Goal: Task Accomplishment & Management: Manage account settings

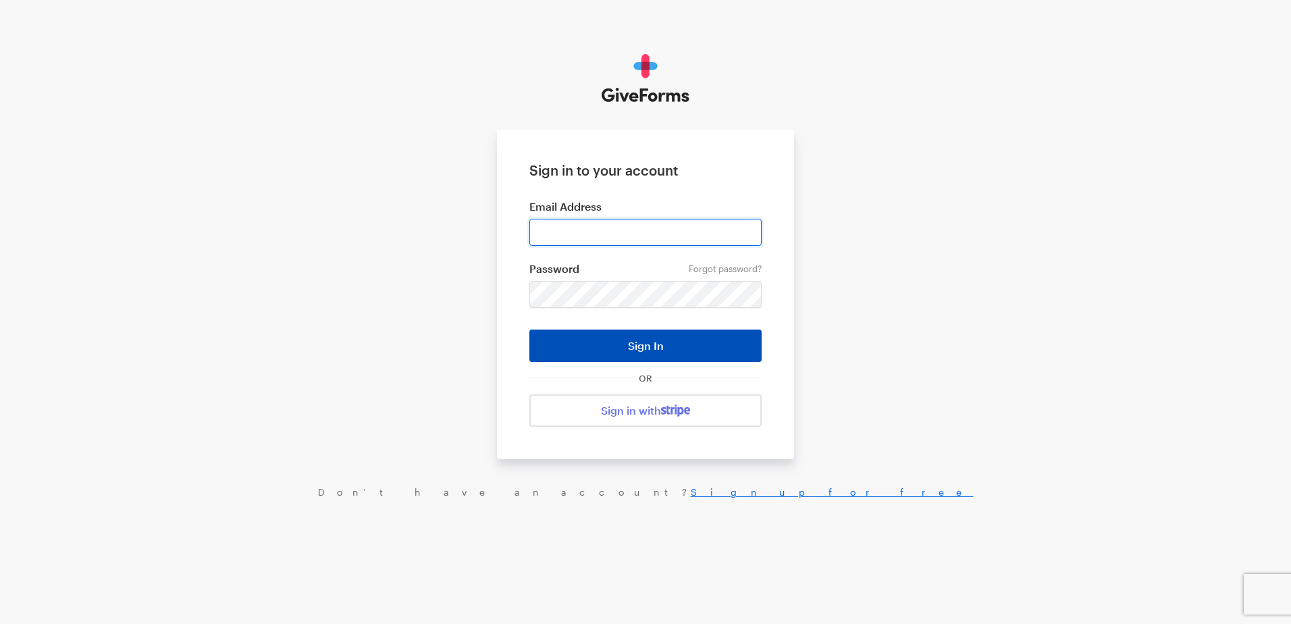
type input "ckim@brightfocus.org"
click at [662, 342] on button "Sign In" at bounding box center [645, 346] width 232 height 32
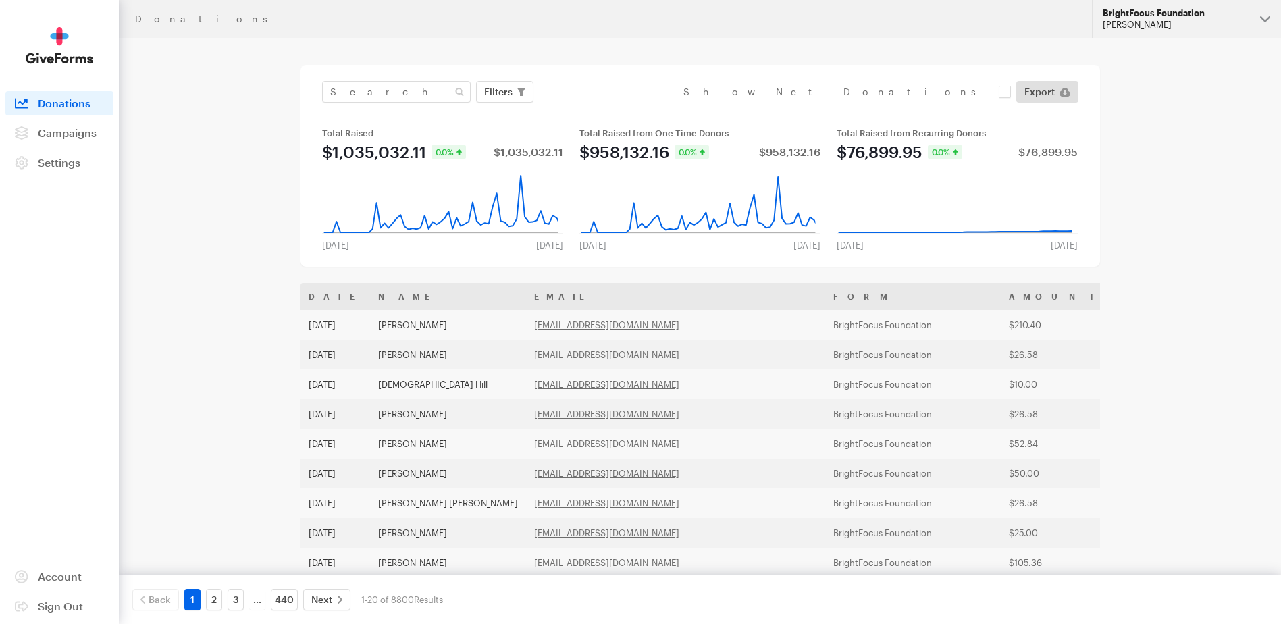
click at [1192, 24] on div "[PERSON_NAME]" at bounding box center [1176, 24] width 147 height 11
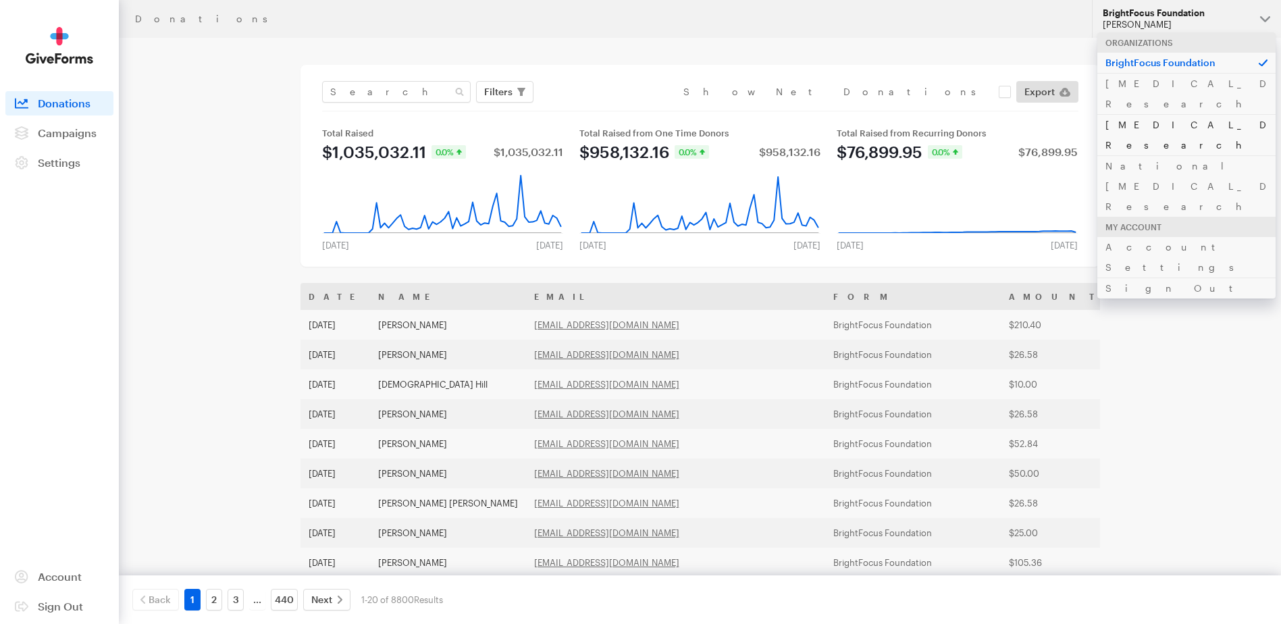
click at [1163, 114] on link "[MEDICAL_DATA] Research" at bounding box center [1186, 134] width 178 height 41
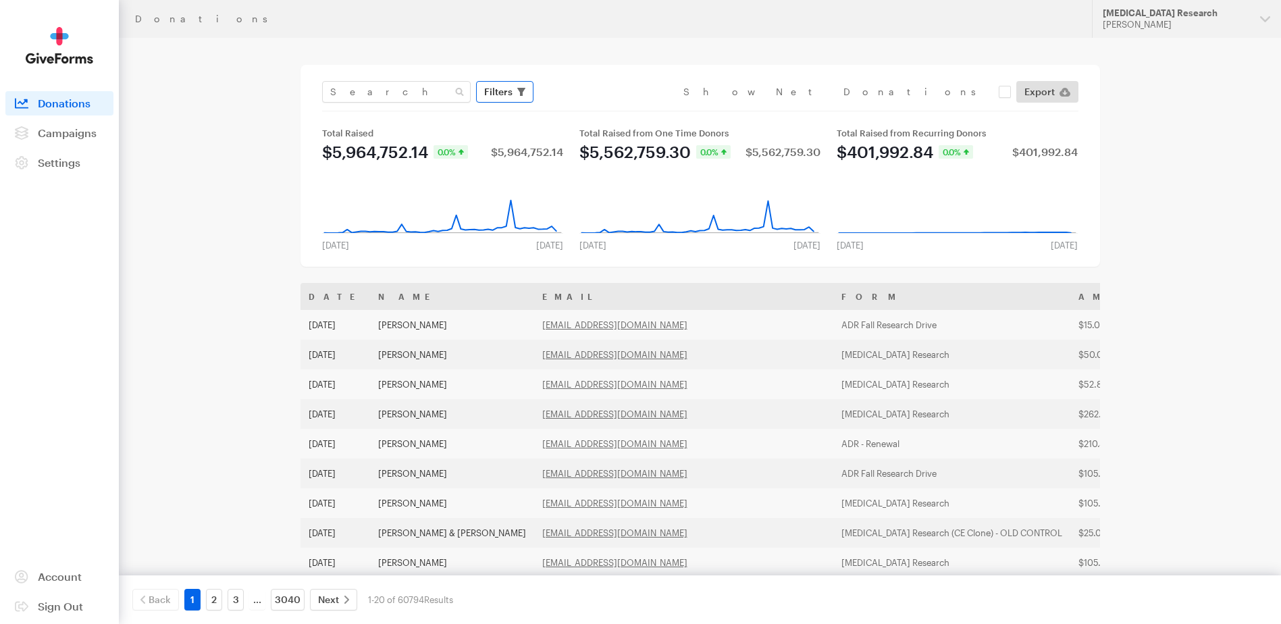
click at [525, 96] on button "Filters" at bounding box center [504, 92] width 57 height 22
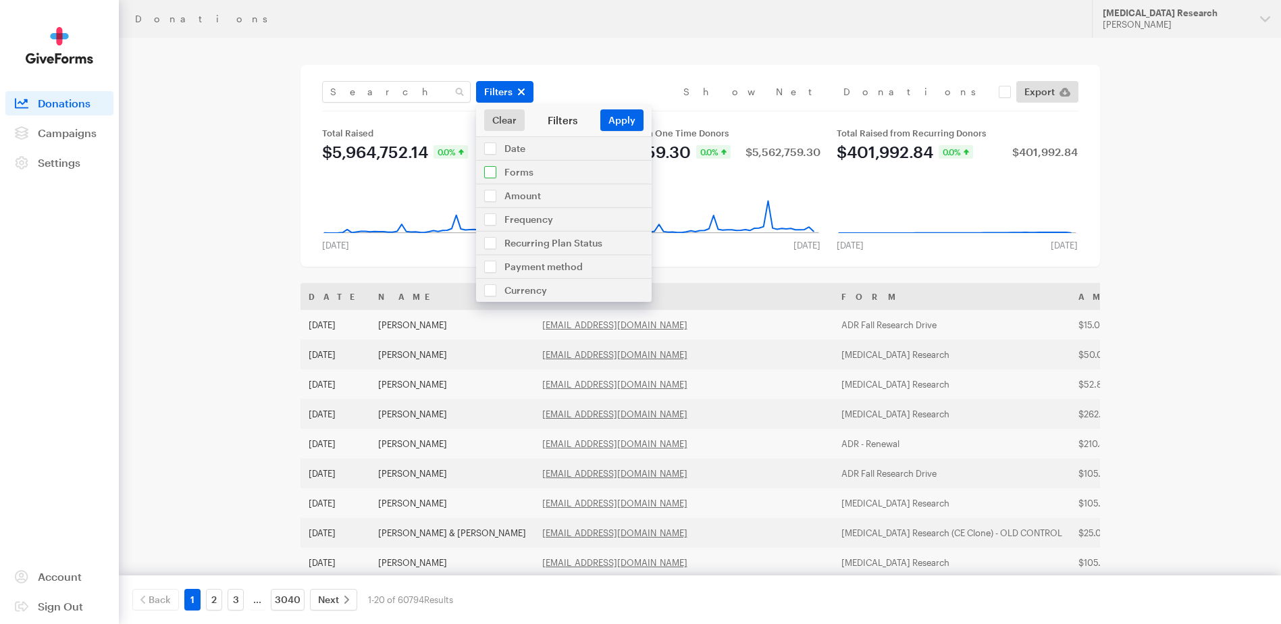
click at [528, 168] on input "checkbox" at bounding box center [564, 172] width 176 height 23
checkbox input "true"
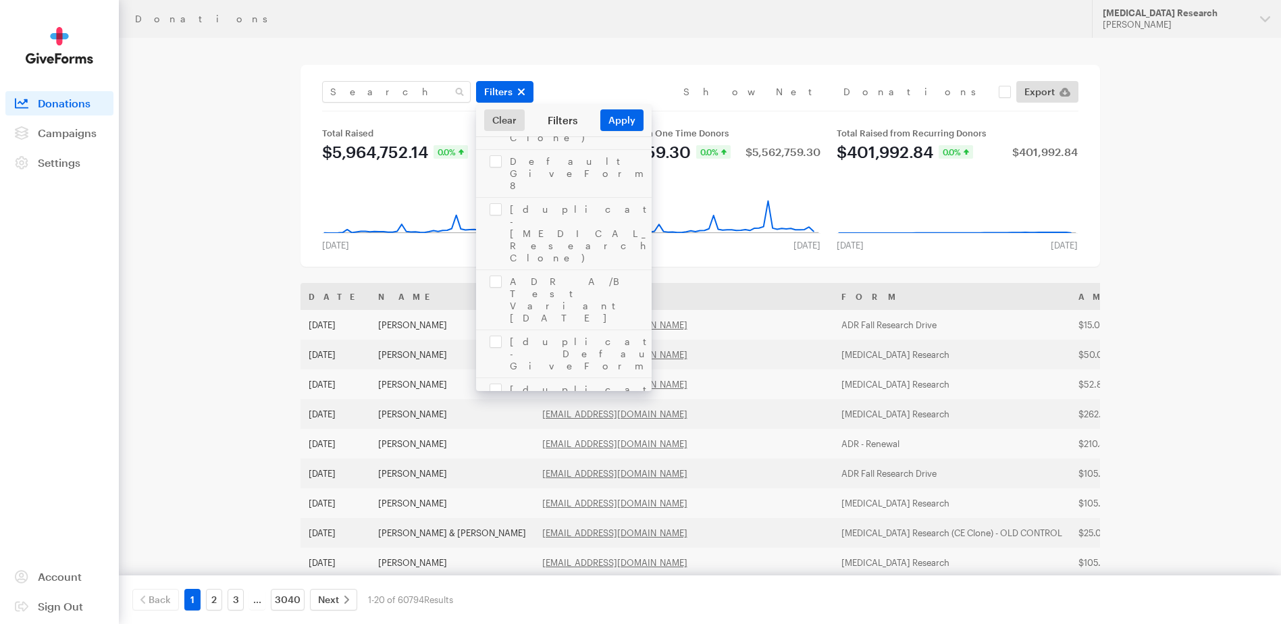
scroll to position [2228, 0]
checkbox input "true"
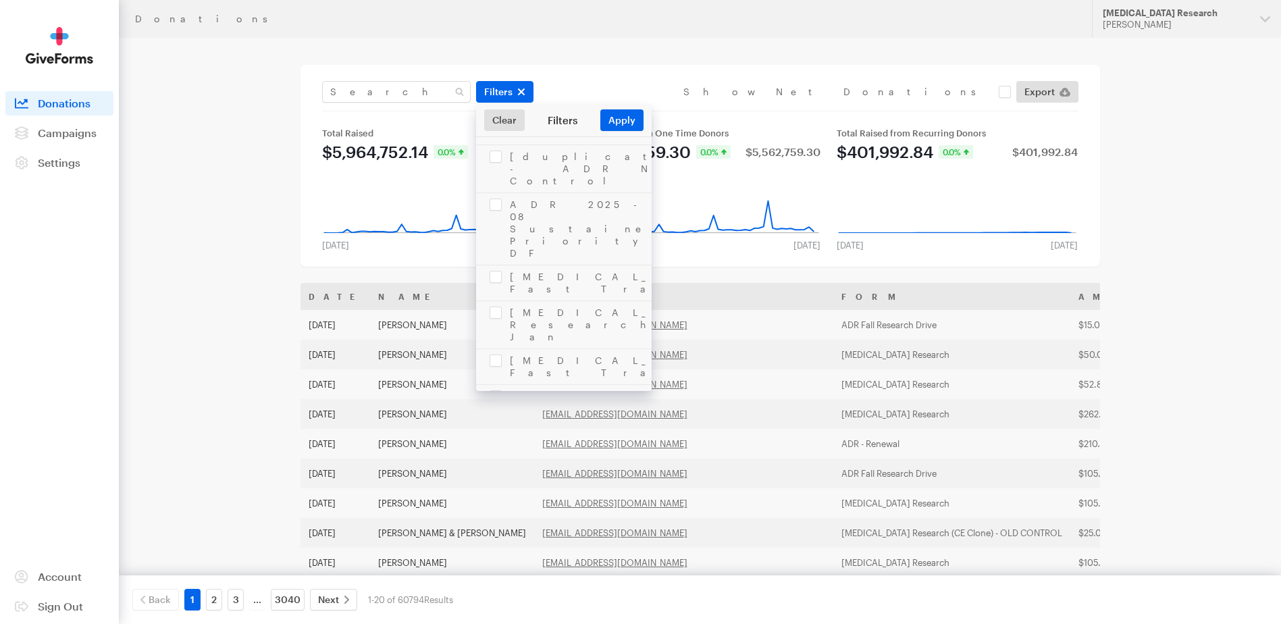
checkbox input "true"
click at [622, 119] on button "Apply" at bounding box center [621, 120] width 43 height 22
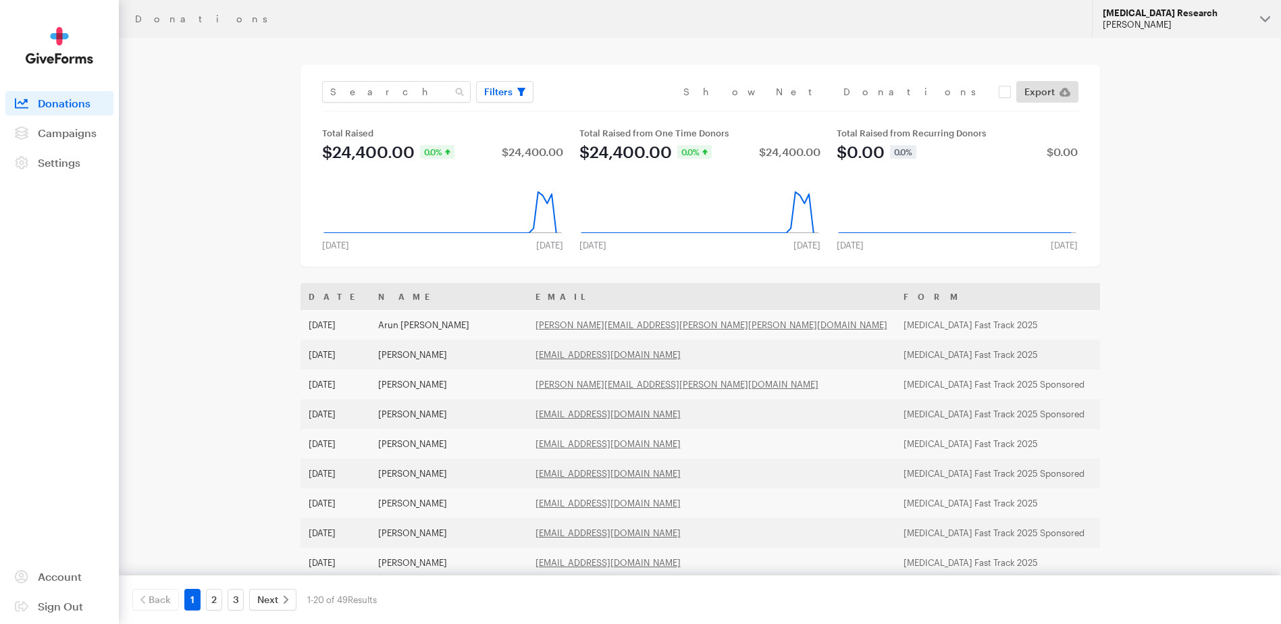
click at [1205, 21] on div "Cheryl Kim" at bounding box center [1176, 24] width 147 height 11
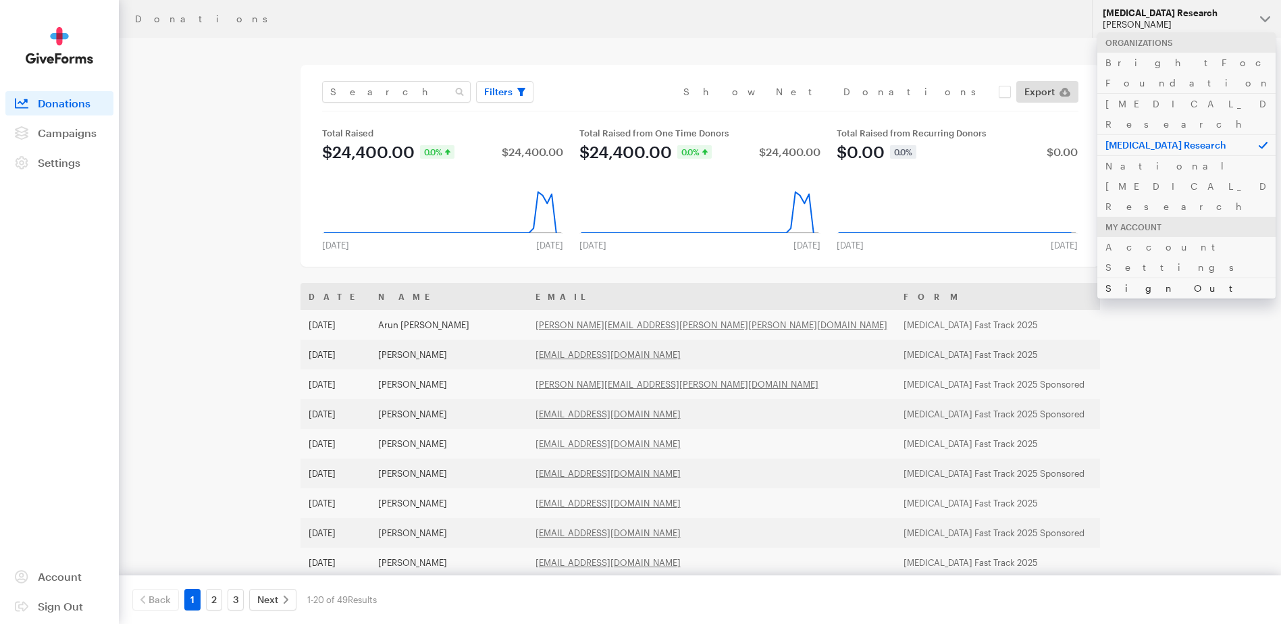
click at [1134, 278] on link "Sign Out" at bounding box center [1186, 288] width 178 height 21
